Goal: Find specific page/section: Find specific page/section

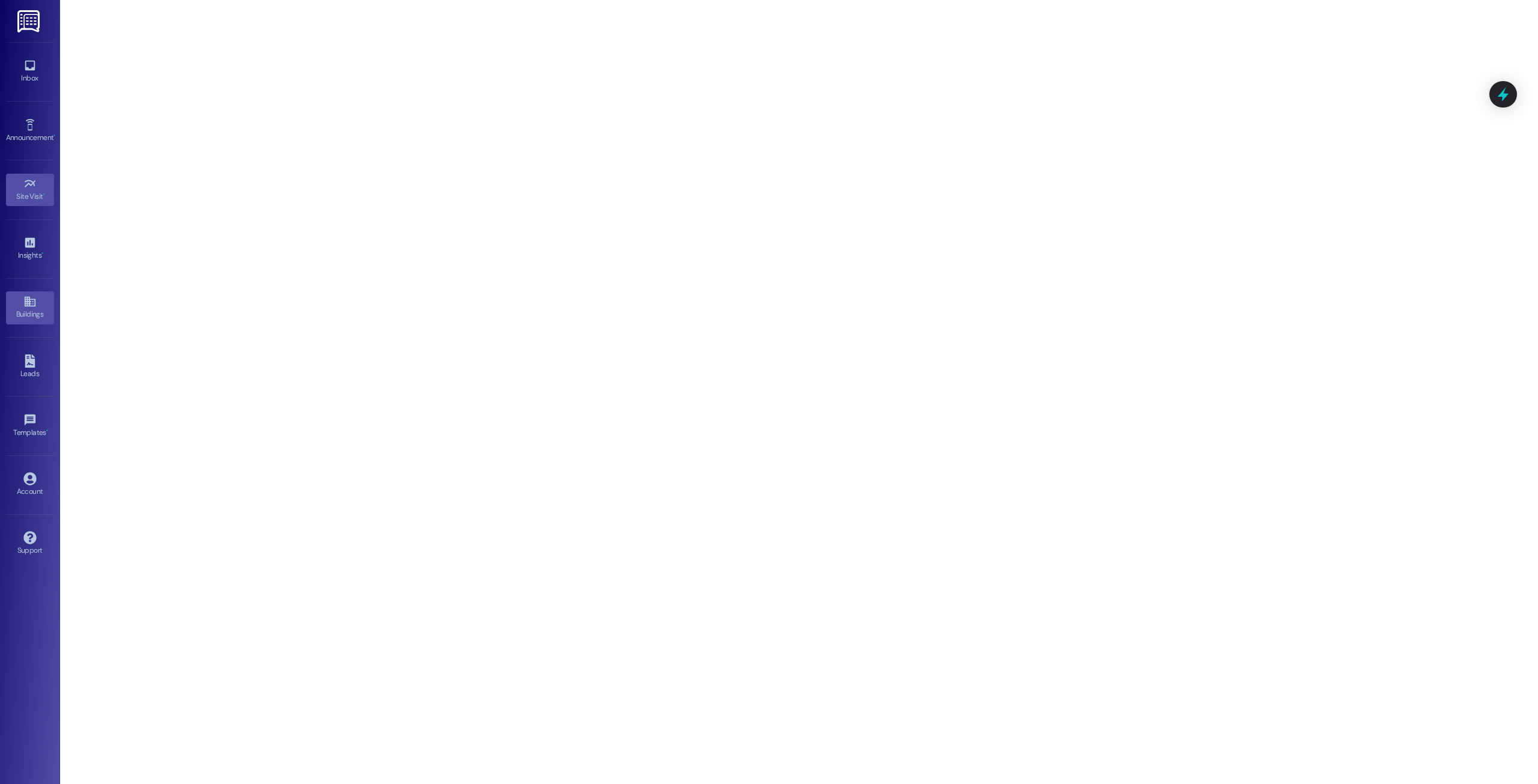
click at [35, 295] on icon at bounding box center [30, 301] width 13 height 13
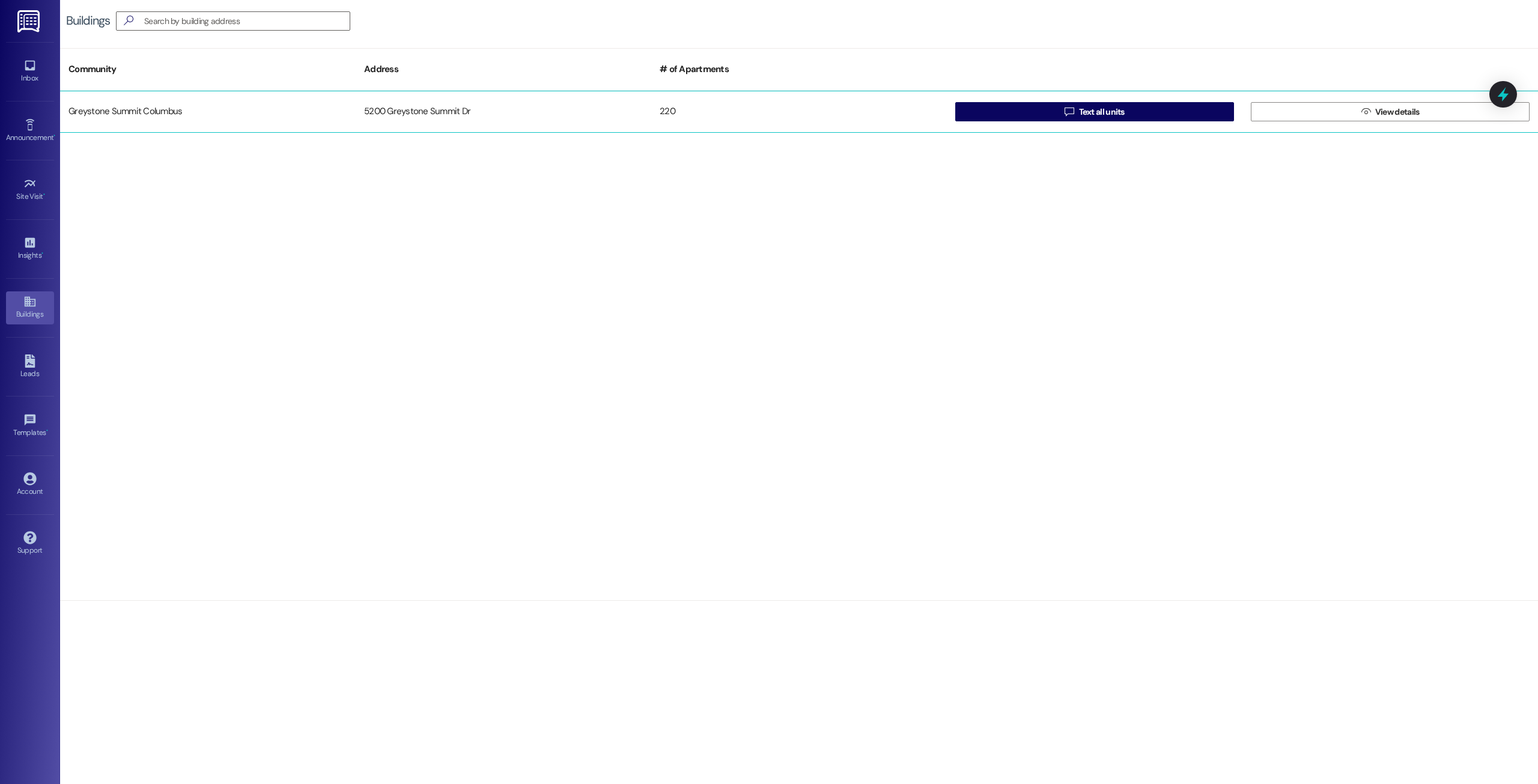
click at [327, 117] on div "Greystone Summit Columbus" at bounding box center [207, 111] width 296 height 24
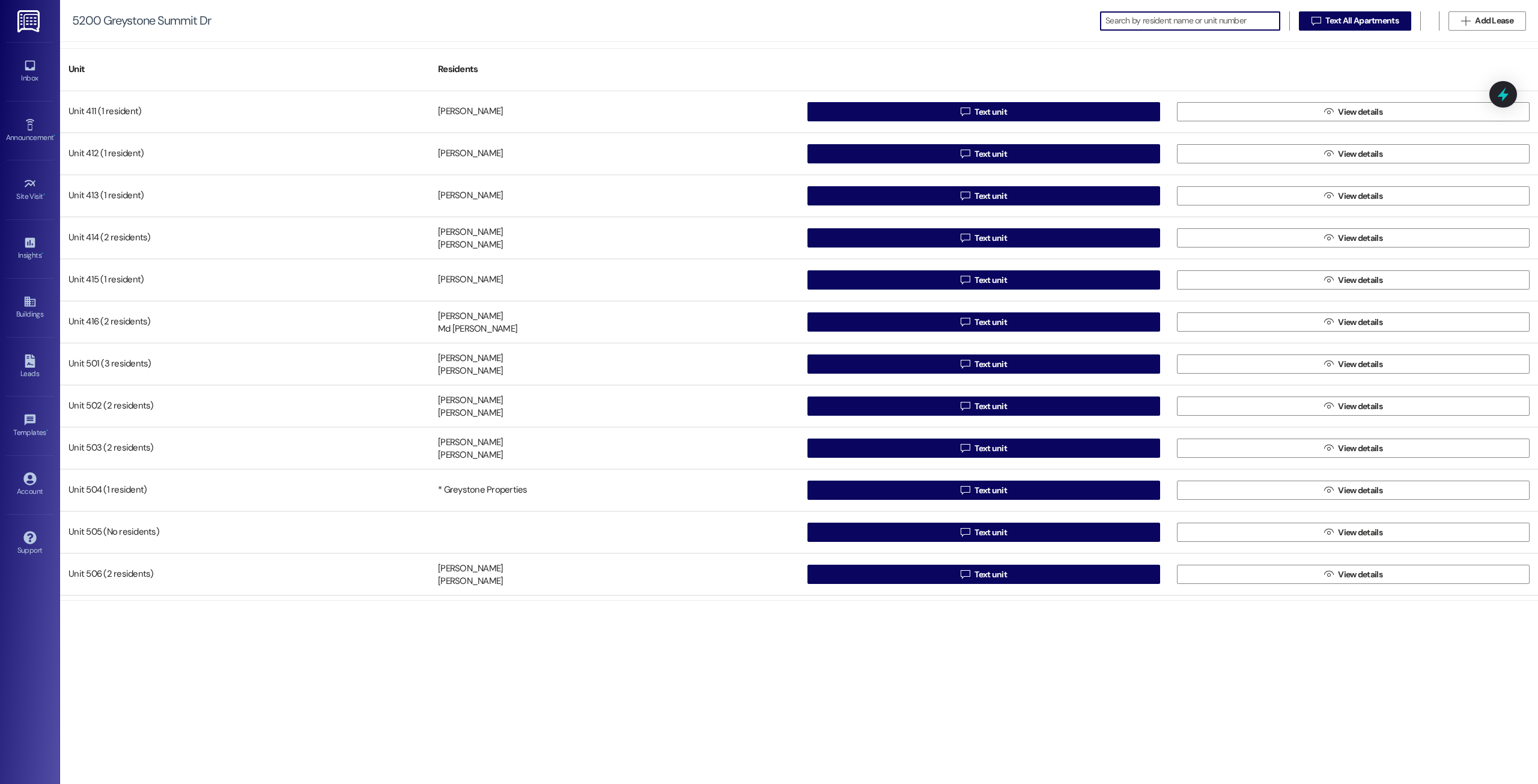
scroll to position [2102, 0]
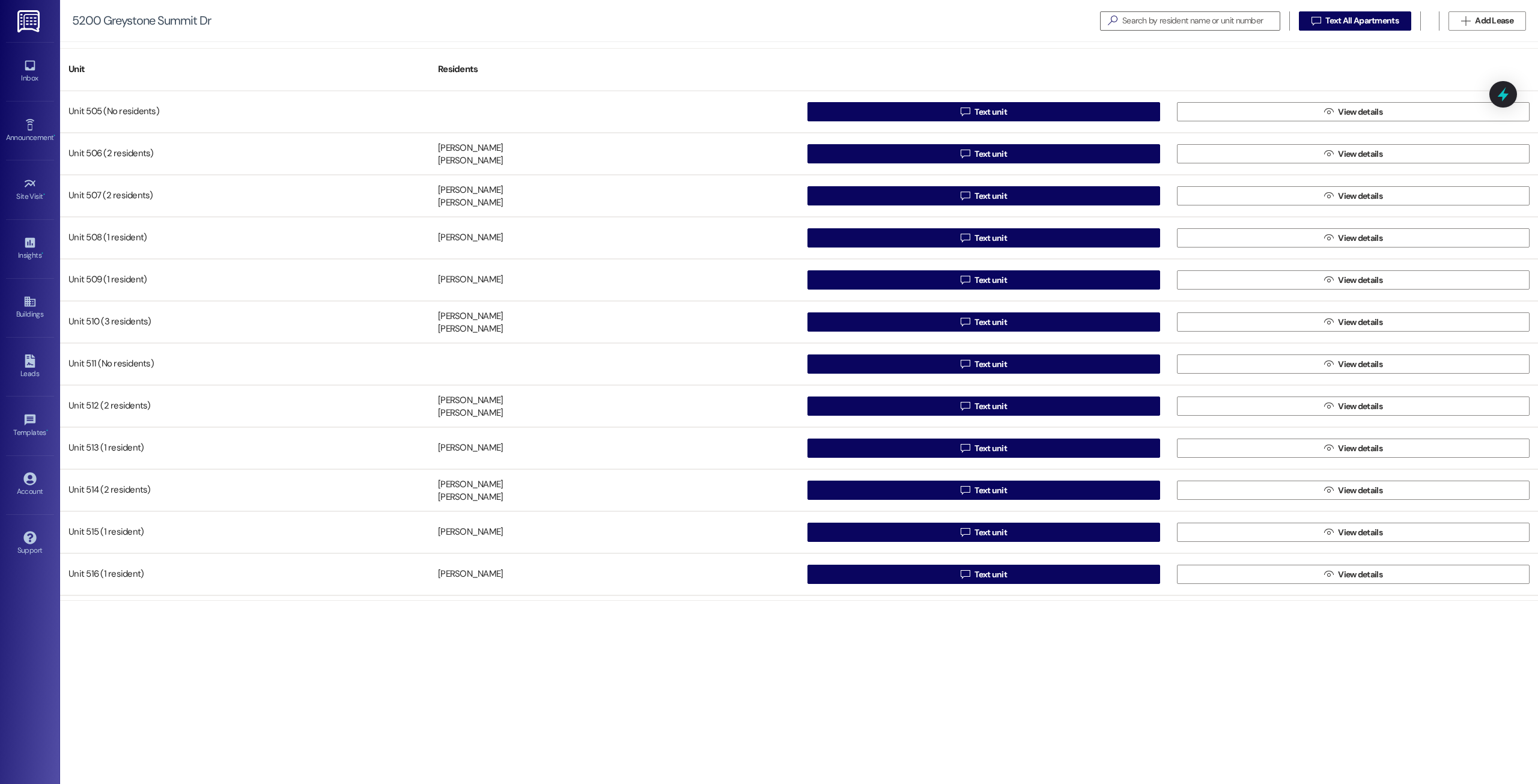
click at [114, 21] on div "5200 Greystone Summit Dr" at bounding box center [142, 21] width 139 height 13
copy div "Greystone"
